Goal: Task Accomplishment & Management: Use online tool/utility

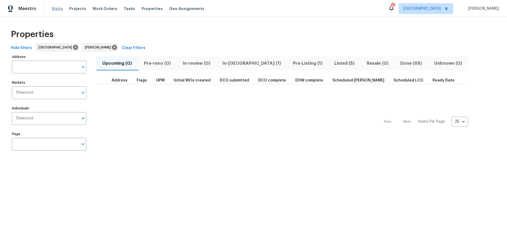
click at [52, 9] on span "Visits" at bounding box center [57, 8] width 11 height 5
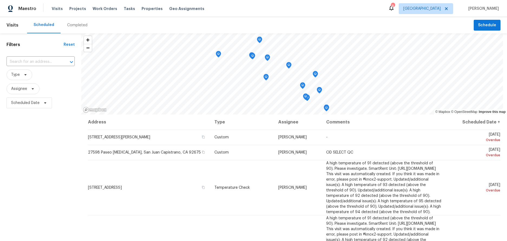
click at [60, 160] on div "Filters Reset ​ Type Assignee Scheduled Date" at bounding box center [40, 170] width 81 height 274
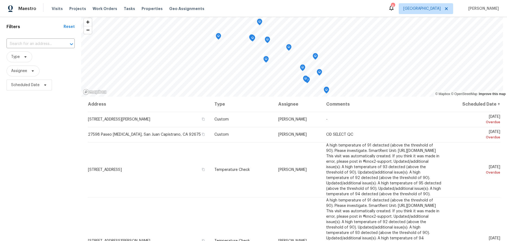
scroll to position [27, 0]
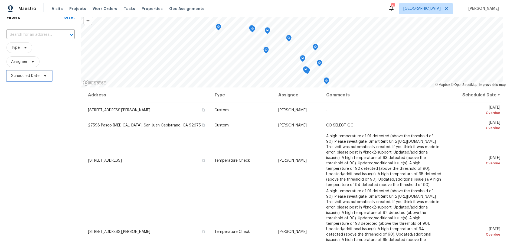
click at [32, 78] on span "Scheduled Date" at bounding box center [25, 75] width 28 height 5
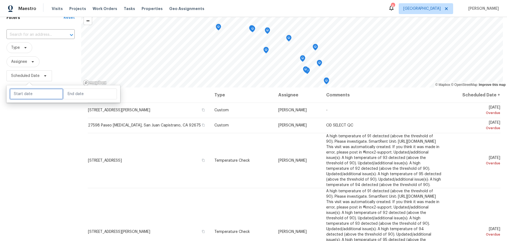
click at [37, 93] on input "text" at bounding box center [36, 93] width 53 height 11
select select "7"
select select "2025"
select select "8"
select select "2025"
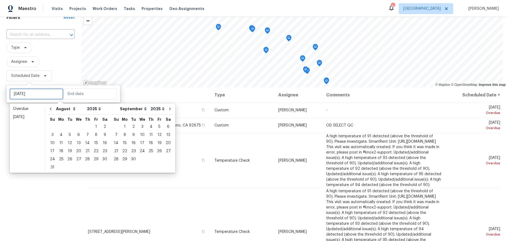
type input "Wed, Aug 27"
click at [95, 157] on div "29" at bounding box center [96, 159] width 9 height 8
type input "[DATE]"
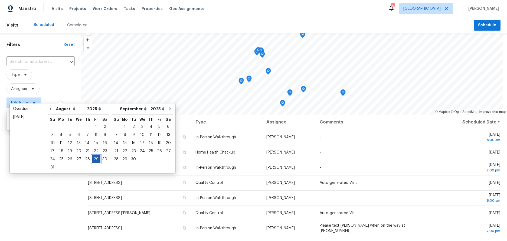
click at [95, 157] on div "29" at bounding box center [96, 159] width 9 height 8
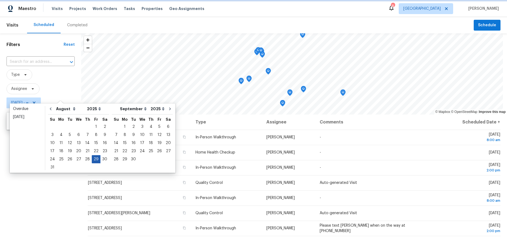
type input "[DATE]"
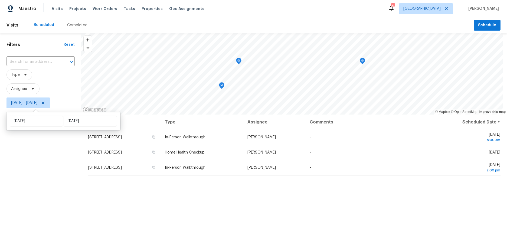
click at [44, 162] on div "Filters Reset ​ Type Assignee Fri, Aug 29 - Fri, Aug 29" at bounding box center [40, 170] width 81 height 274
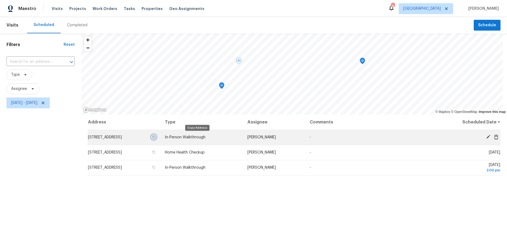
click at [155, 137] on icon "button" at bounding box center [153, 136] width 3 height 3
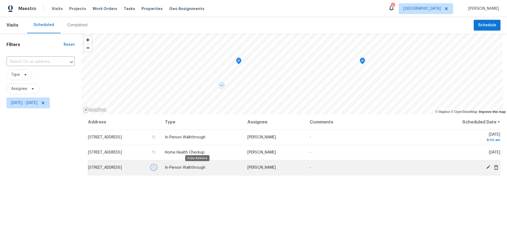
click at [155, 166] on icon "button" at bounding box center [153, 167] width 3 height 3
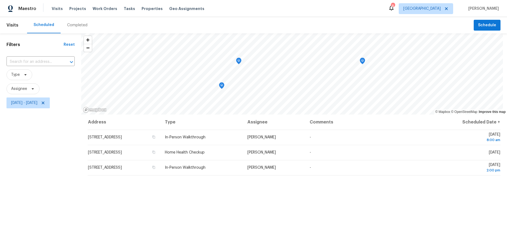
click at [394, 202] on div "Address Type Assignee Comments Scheduled Date ↑ 1459 N Avenue 57, Los Angeles, …" at bounding box center [294, 210] width 426 height 193
click at [395, 201] on div "Address Type Assignee Comments Scheduled Date ↑ 1459 N Avenue 57, Los Angeles, …" at bounding box center [294, 210] width 426 height 193
click at [395, 200] on div "Address Type Assignee Comments Scheduled Date ↑ 1459 N Avenue 57, Los Angeles, …" at bounding box center [294, 210] width 426 height 193
click at [415, 200] on div "Address Type Assignee Comments Scheduled Date ↑ 1459 N Avenue 57, Los Angeles, …" at bounding box center [294, 210] width 426 height 193
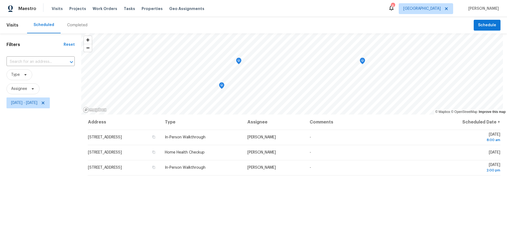
click at [415, 200] on div "Address Type Assignee Comments Scheduled Date ↑ 1459 N Avenue 57, Los Angeles, …" at bounding box center [294, 210] width 426 height 193
click at [422, 210] on div "Address Type Assignee Comments Scheduled Date ↑ 1459 N Avenue 57, Los Angeles, …" at bounding box center [294, 210] width 426 height 193
click at [379, 211] on div "Address Type Assignee Comments Scheduled Date ↑ 1459 N Avenue 57, Los Angeles, …" at bounding box center [294, 210] width 426 height 193
